Goal: Task Accomplishment & Management: Use online tool/utility

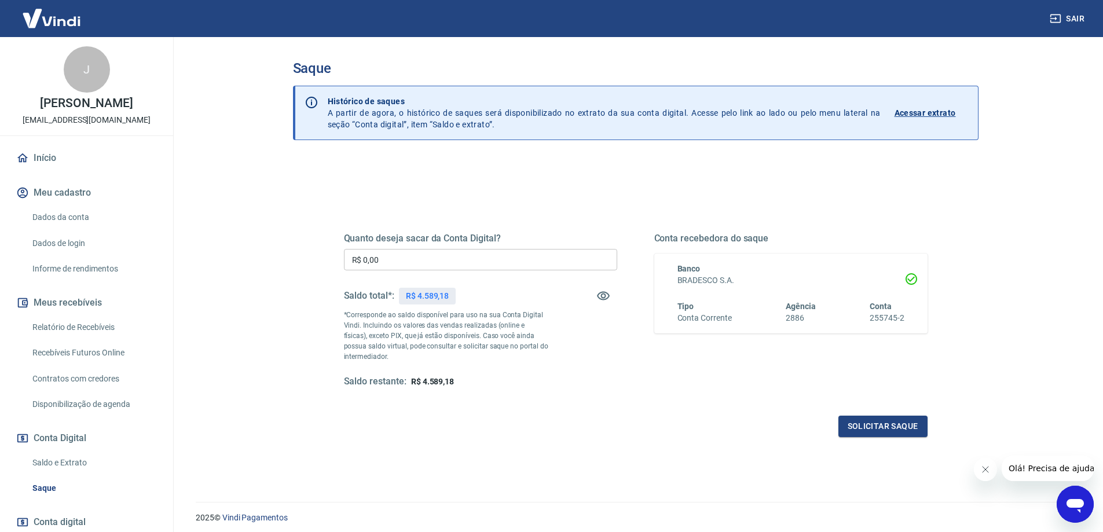
click at [403, 253] on input "R$ 0,00" at bounding box center [480, 259] width 273 height 21
type input "R$ 4.589,18"
click at [880, 424] on button "Solicitar saque" at bounding box center [882, 426] width 89 height 21
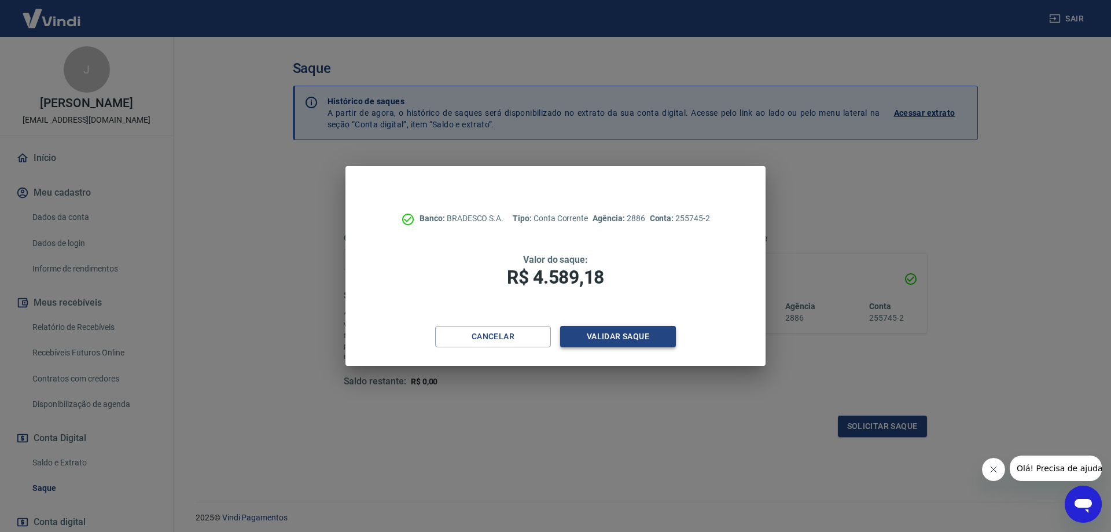
click at [621, 336] on button "Validar saque" at bounding box center [618, 336] width 116 height 21
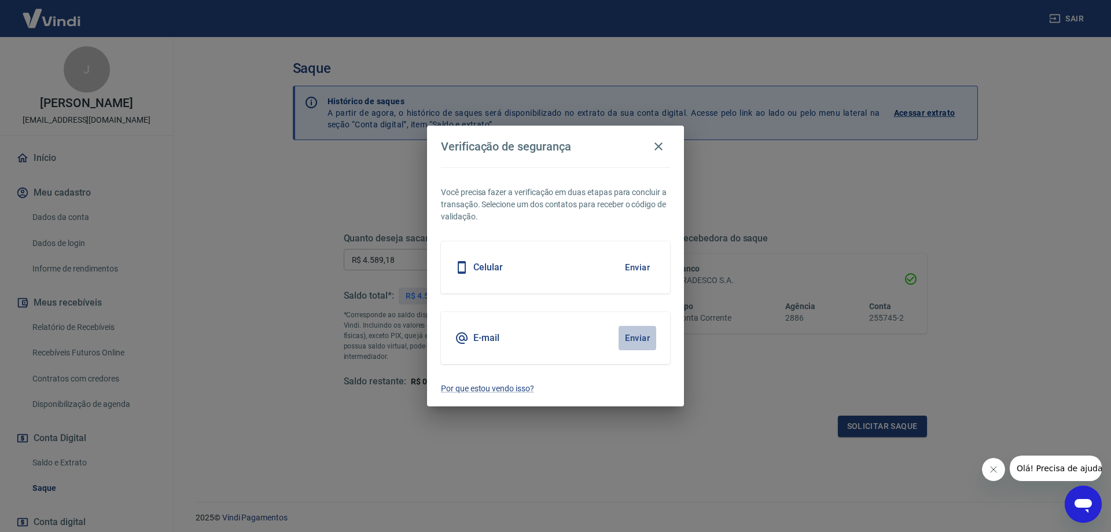
click at [639, 339] on button "Enviar" at bounding box center [638, 338] width 38 height 24
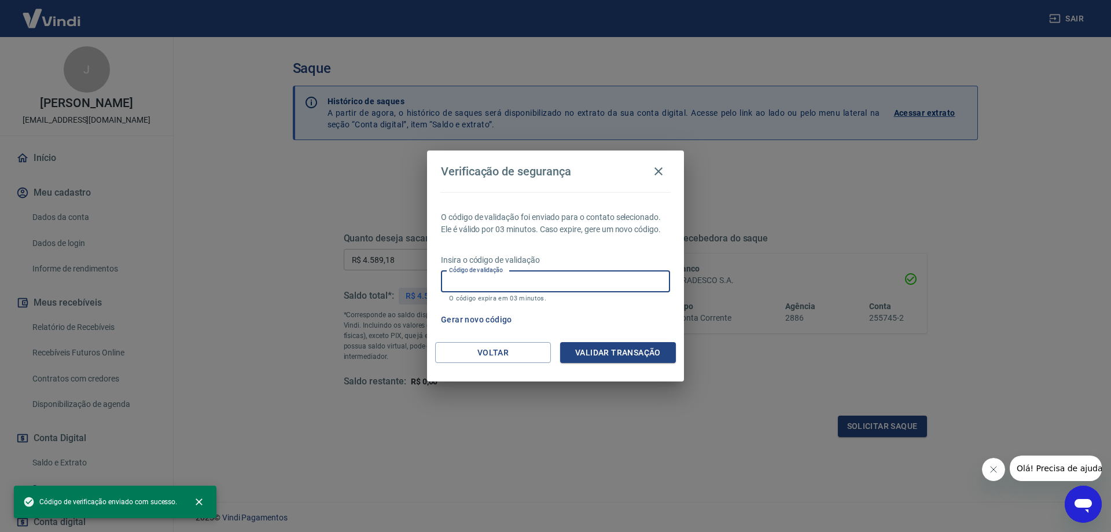
click at [541, 286] on input "Código de validação" at bounding box center [555, 281] width 229 height 21
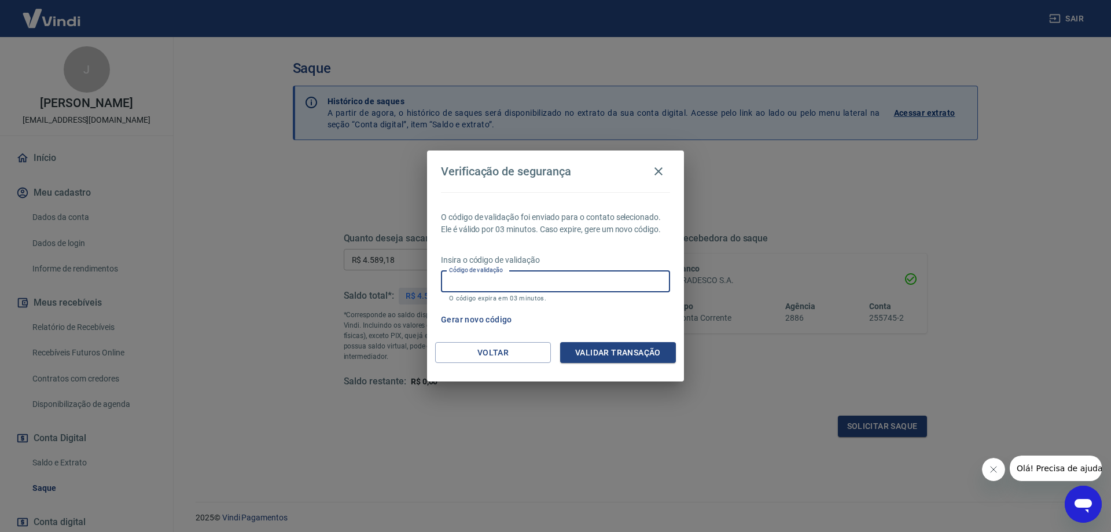
paste input "642106"
type input "642106"
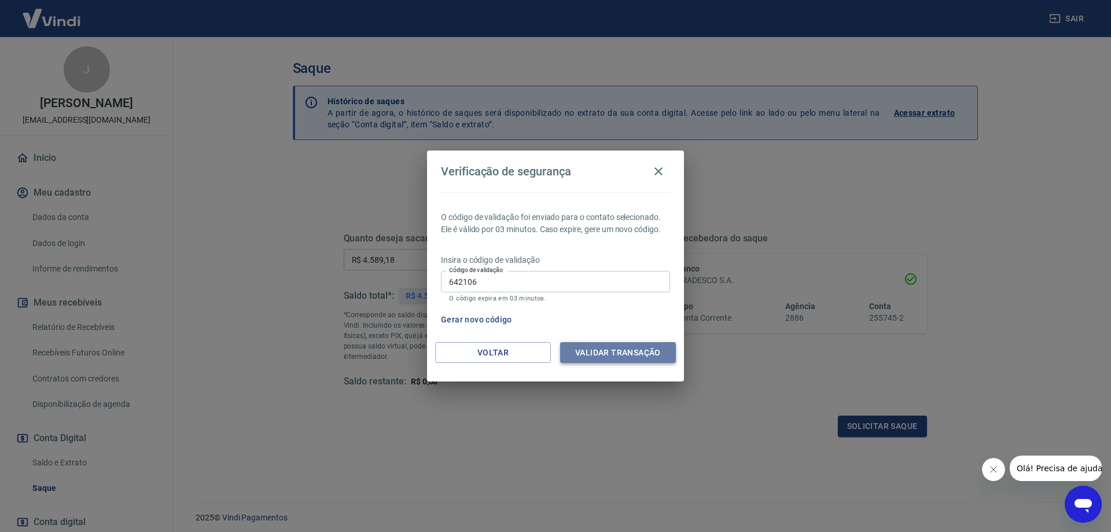
click at [593, 357] on button "Validar transação" at bounding box center [618, 352] width 116 height 21
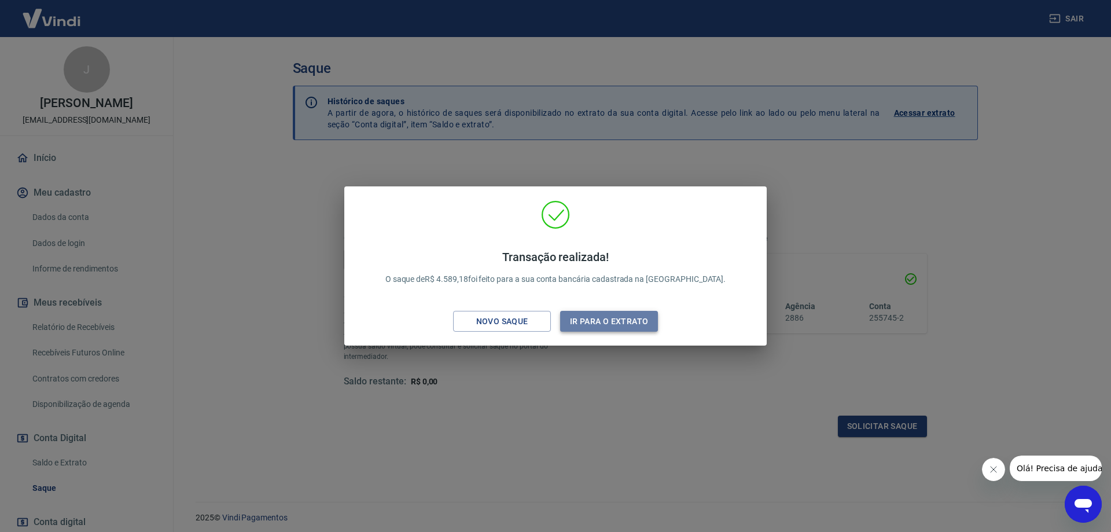
click at [641, 320] on button "Ir para o extrato" at bounding box center [609, 321] width 98 height 21
